Goal: Transaction & Acquisition: Purchase product/service

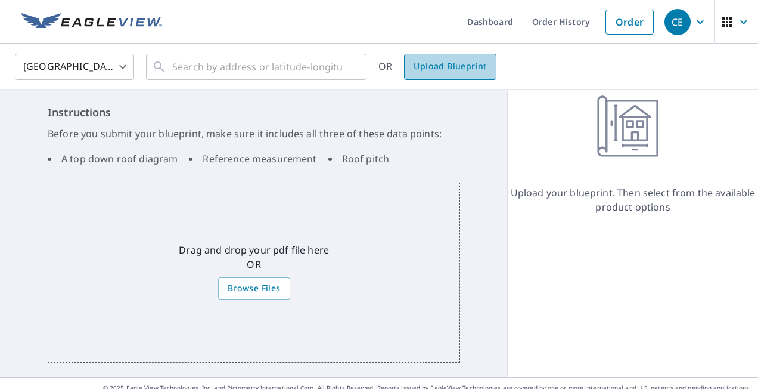
click at [445, 61] on span "Upload Blueprint" at bounding box center [450, 66] width 73 height 15
click at [427, 69] on span "Upload Blueprint" at bounding box center [450, 66] width 73 height 15
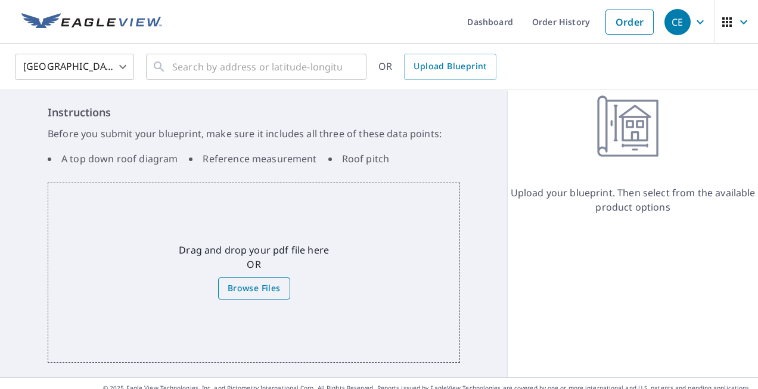
click at [244, 284] on span "Browse Files" at bounding box center [254, 288] width 53 height 15
click at [0, 0] on input "Browse Files" at bounding box center [0, 0] width 0 height 0
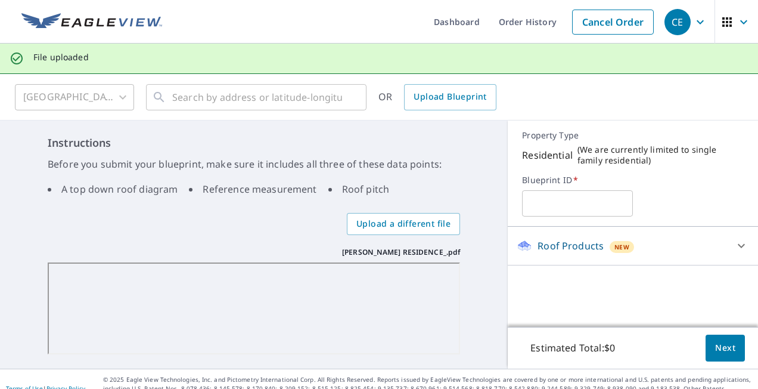
scroll to position [9, 0]
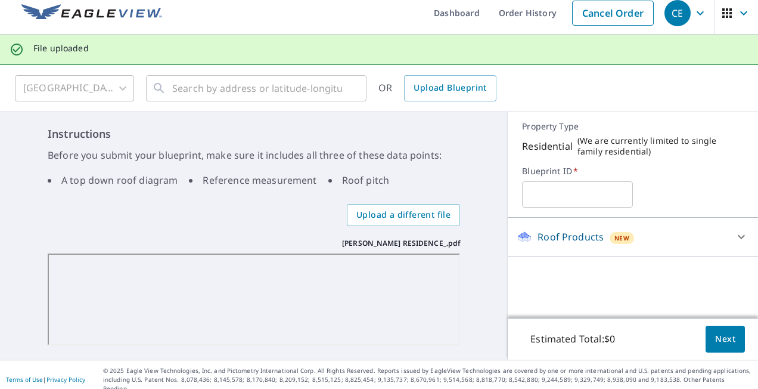
click at [559, 193] on input "text" at bounding box center [577, 194] width 111 height 33
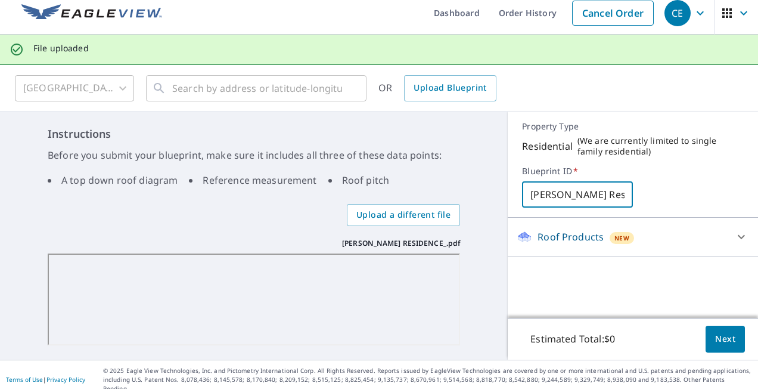
type input "[PERSON_NAME] Res"
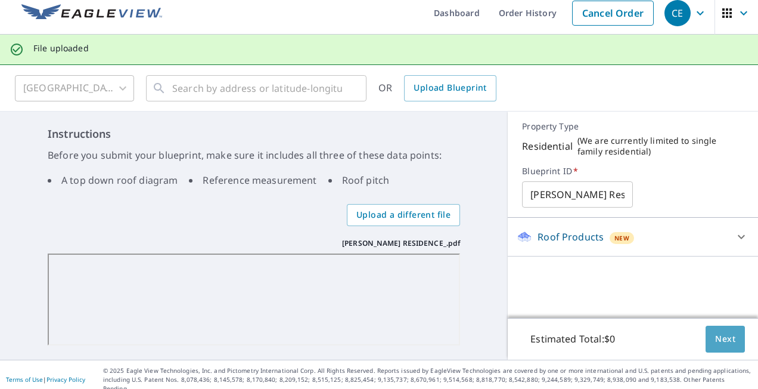
click at [728, 337] on button "Next" at bounding box center [725, 339] width 39 height 27
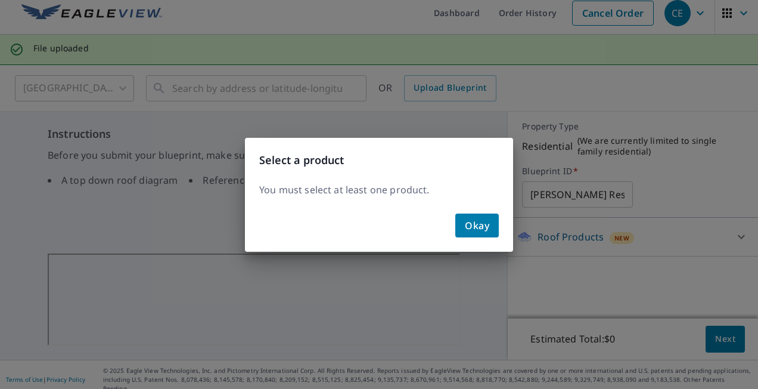
click at [476, 233] on span "Okay" at bounding box center [477, 225] width 24 height 17
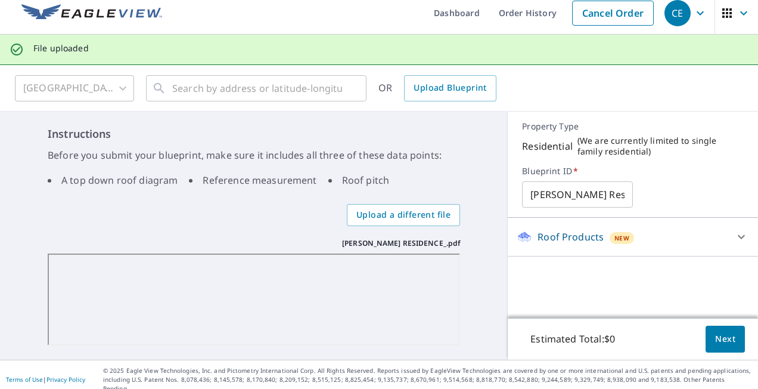
click at [727, 240] on div at bounding box center [741, 236] width 29 height 29
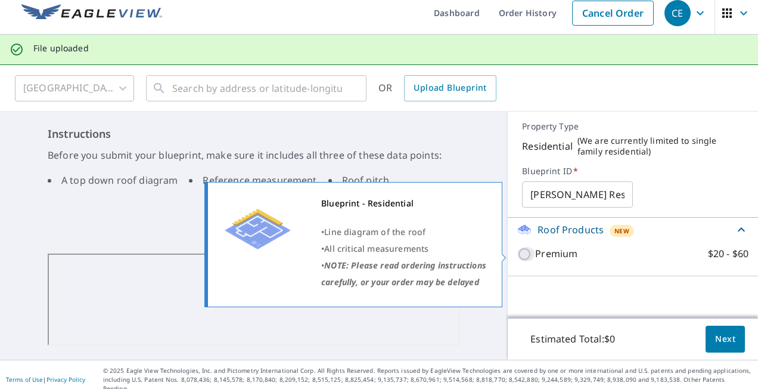
click at [528, 252] on input "Premium $20 - $60" at bounding box center [527, 254] width 18 height 14
checkbox input "true"
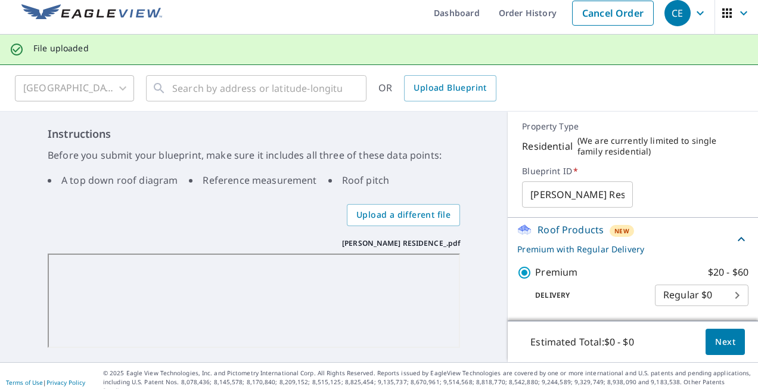
click at [722, 294] on body "CE CE Dashboard Order History Cancel Order CE File uploaded [GEOGRAPHIC_DATA] […" at bounding box center [379, 194] width 758 height 389
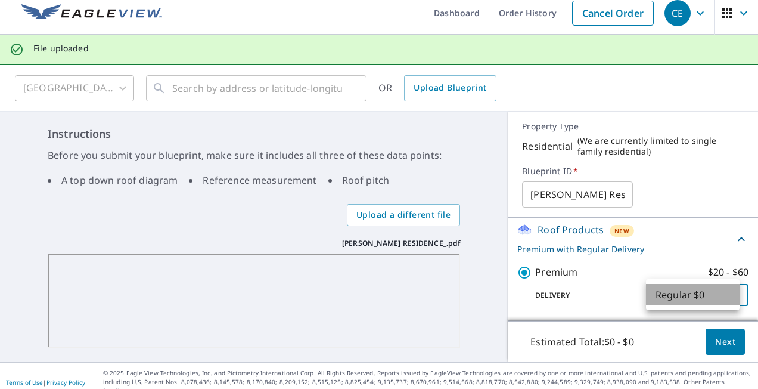
click at [722, 294] on li "Regular $0" at bounding box center [693, 294] width 94 height 21
click at [716, 349] on button "Next" at bounding box center [725, 342] width 39 height 27
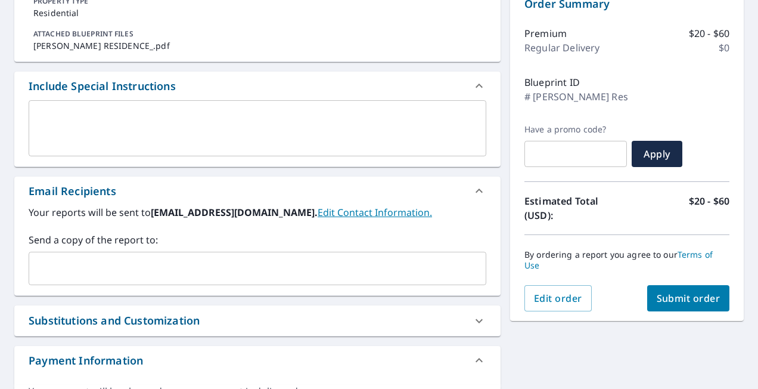
scroll to position [132, 0]
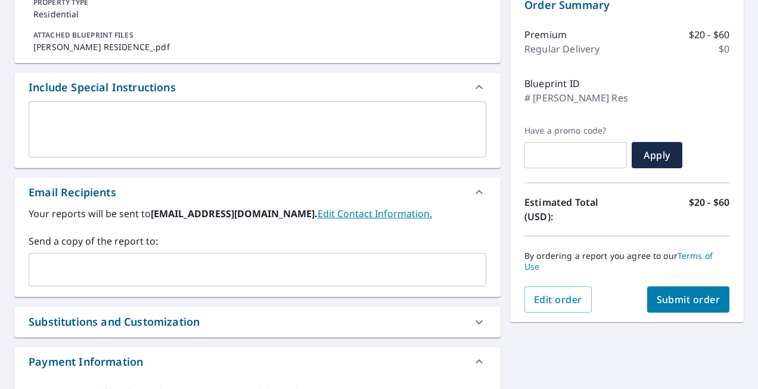
click at [260, 280] on div "​" at bounding box center [258, 269] width 458 height 33
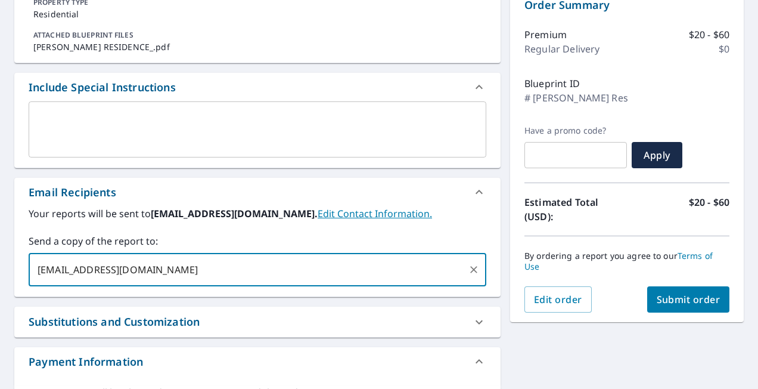
type input "[EMAIL_ADDRESS][DOMAIN_NAME]"
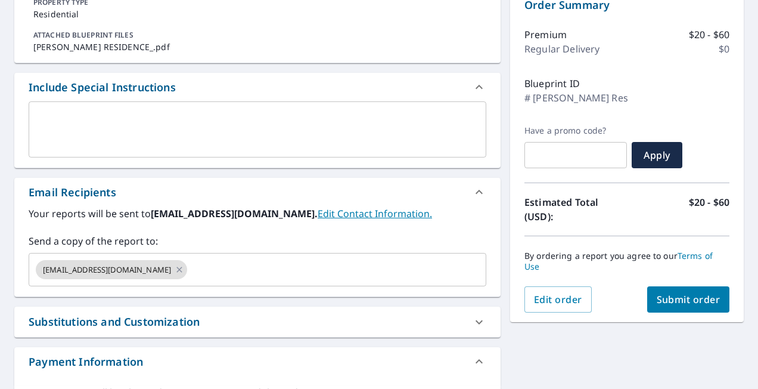
click at [281, 239] on label "Send a copy of the report to:" at bounding box center [258, 241] width 458 height 14
click at [662, 296] on span "Submit order" at bounding box center [689, 299] width 64 height 13
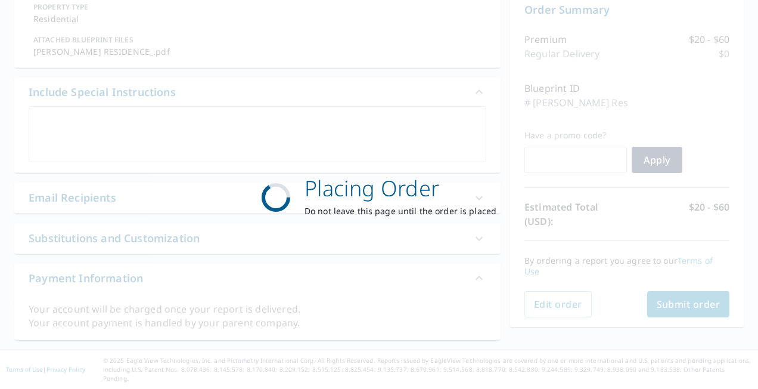
scroll to position [117, 0]
